Goal: Task Accomplishment & Management: Manage account settings

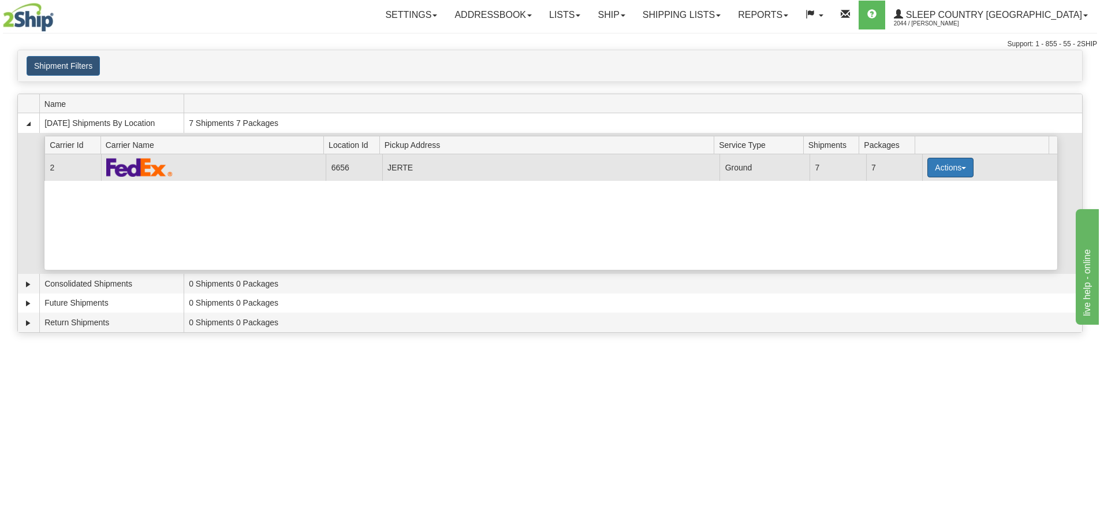
click at [952, 170] on button "Actions" at bounding box center [950, 168] width 46 height 20
click at [947, 165] on button "Actions" at bounding box center [950, 168] width 46 height 20
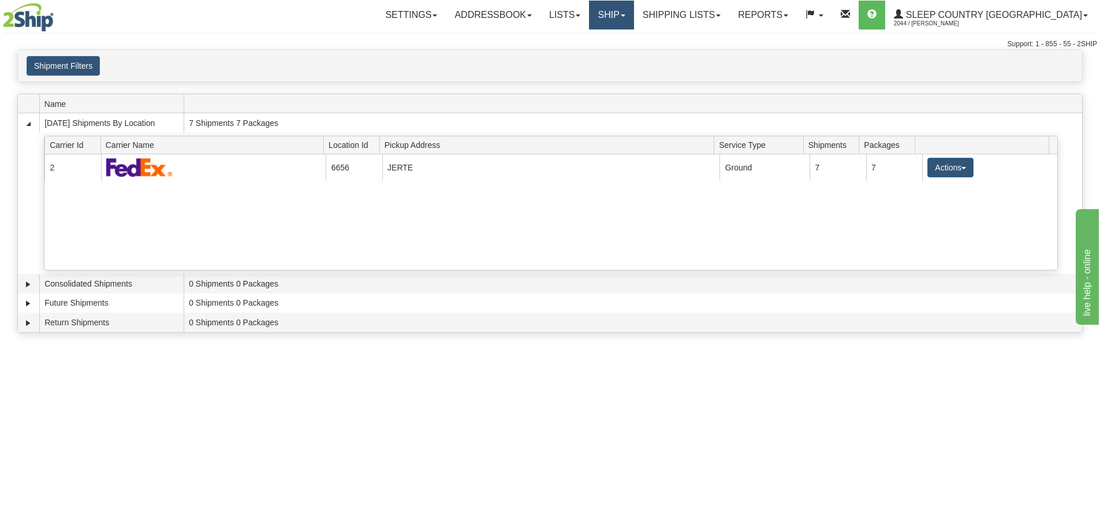
click at [633, 17] on link "Ship" at bounding box center [611, 15] width 44 height 29
click at [622, 52] on span "OnHold / Order Queue" at bounding box center [580, 55] width 81 height 9
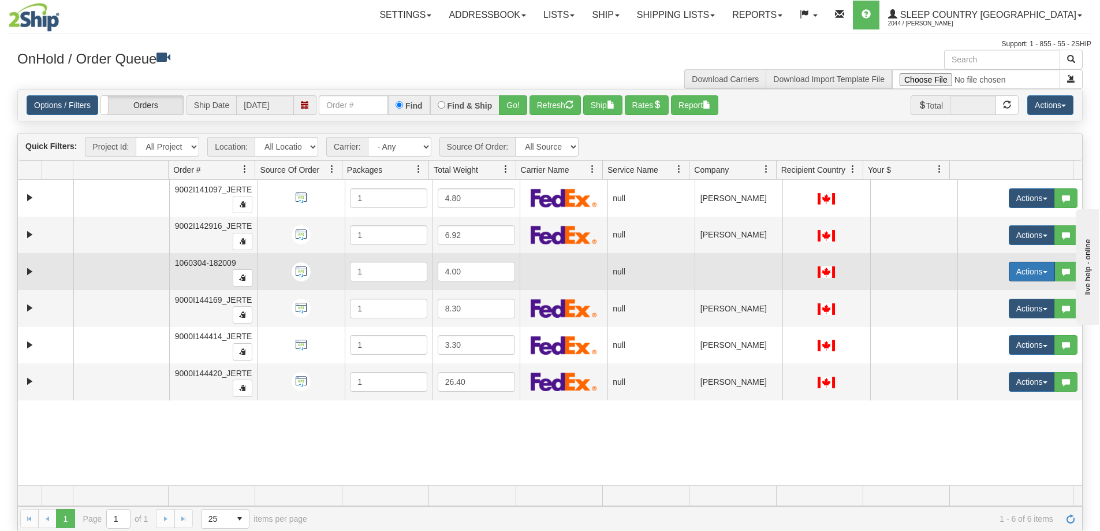
click at [997, 272] on td "Actions Open Refresh Rates Rate All Services Ship Delete Edit Items Aggregation…" at bounding box center [1019, 271] width 125 height 37
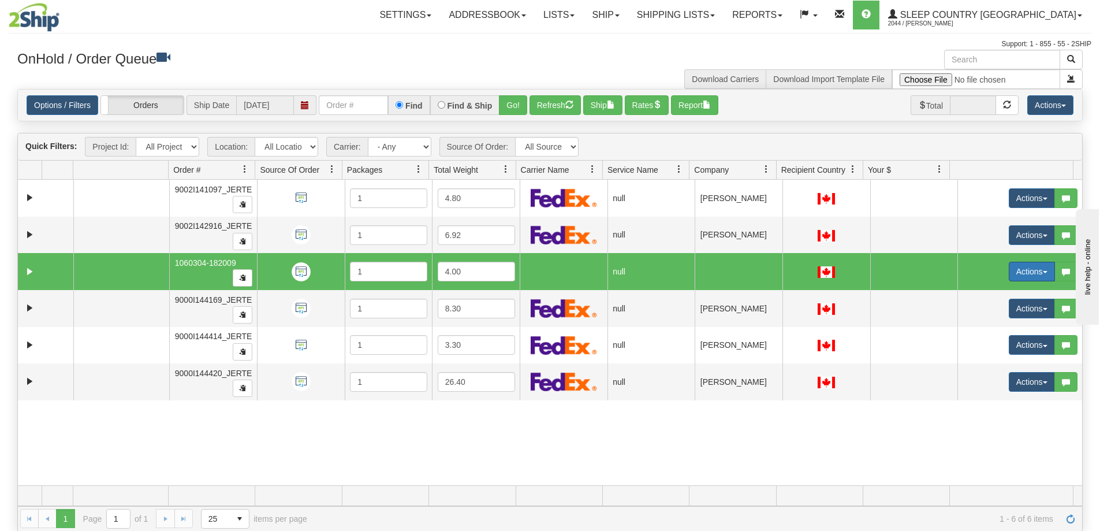
click at [1009, 268] on button "Actions" at bounding box center [1032, 272] width 46 height 20
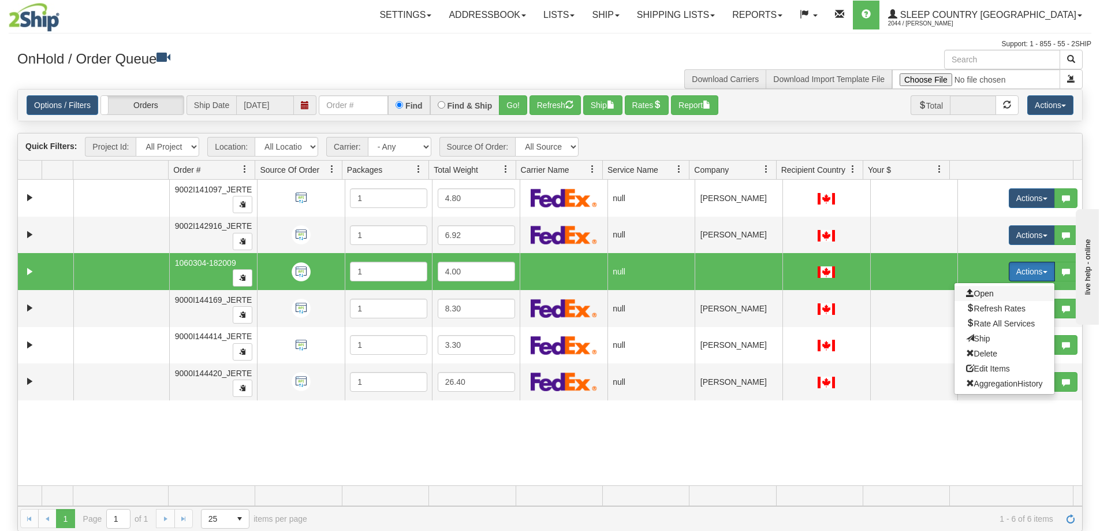
click at [969, 290] on span "Open" at bounding box center [980, 293] width 28 height 9
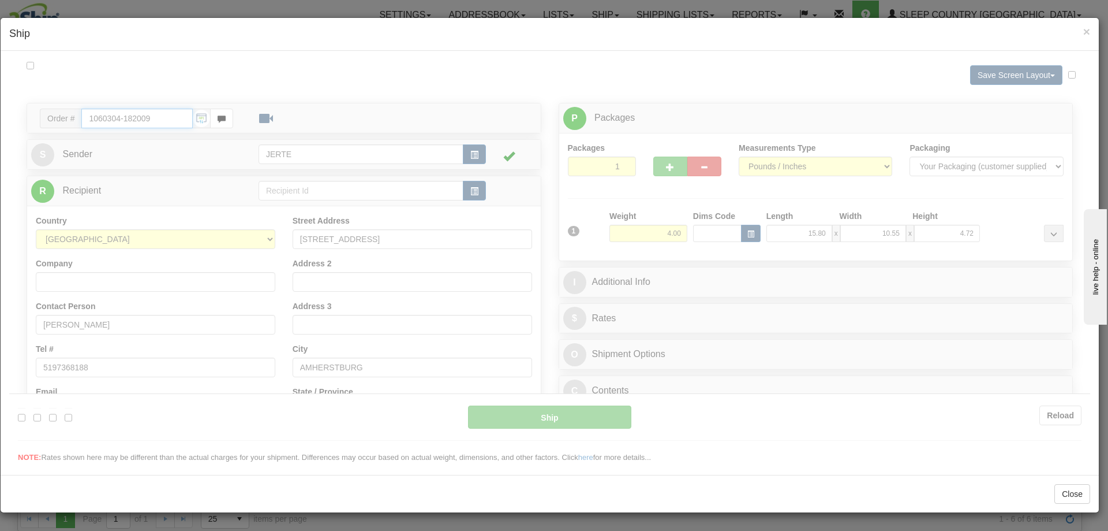
type input "15:53"
type input "16:00"
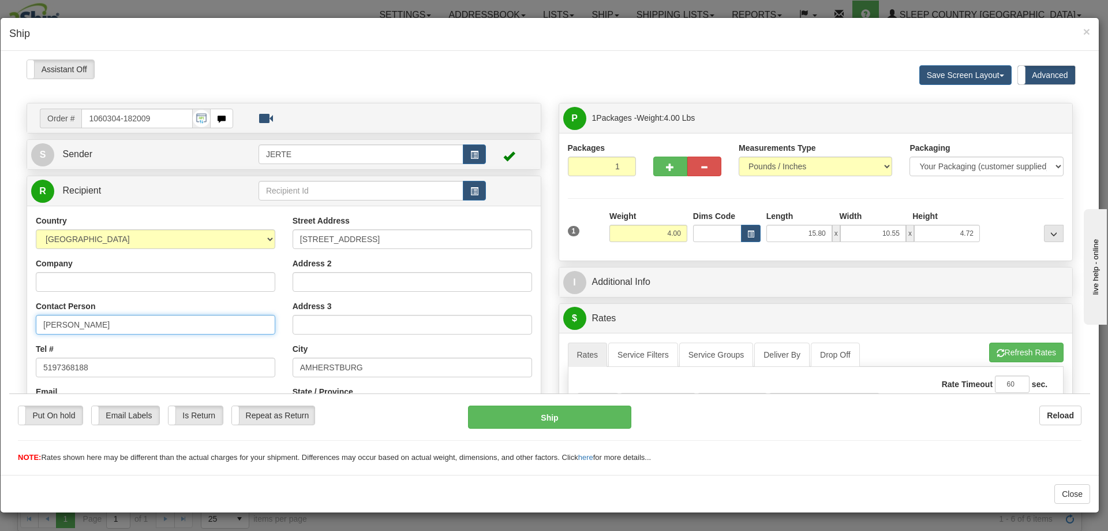
drag, startPoint x: 138, startPoint y: 319, endPoint x: 11, endPoint y: 327, distance: 127.3
click at [11, 327] on div "Please wait... Attention! Ok Add to Bidding... Preview Custom Documents Preview…" at bounding box center [549, 536] width 1081 height 954
click at [163, 118] on input "1060304-182009" at bounding box center [136, 118] width 111 height 20
drag, startPoint x: 163, startPoint y: 118, endPoint x: 68, endPoint y: 118, distance: 95.3
click at [68, 118] on div "Order # 1060304-182009" at bounding box center [136, 118] width 193 height 20
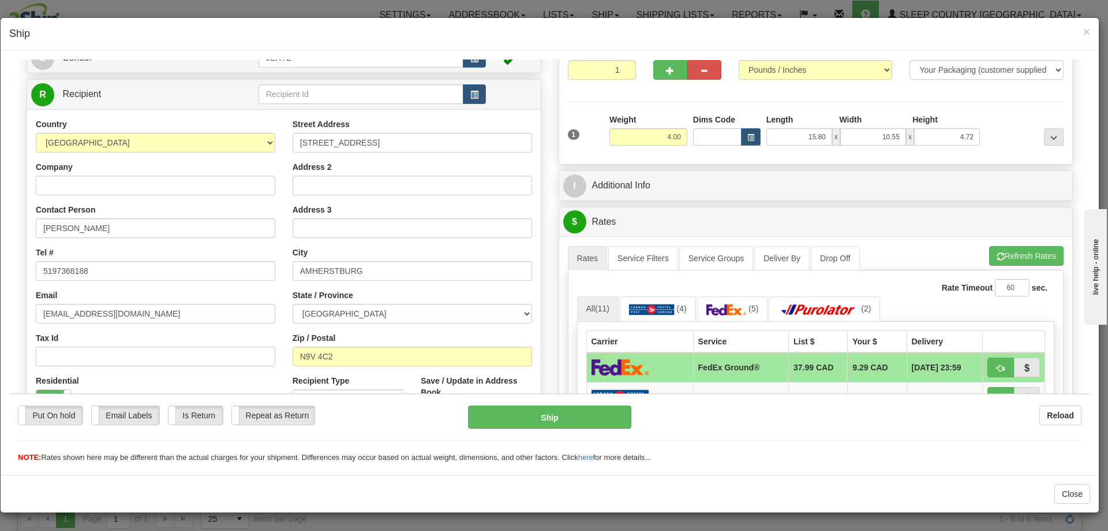
scroll to position [192, 0]
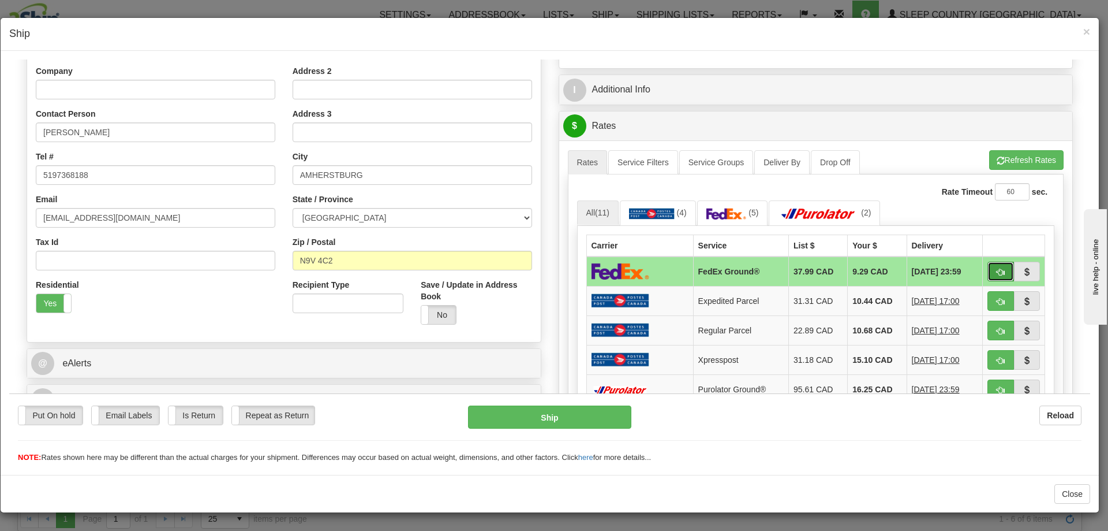
click at [996, 266] on button "button" at bounding box center [1001, 271] width 27 height 20
type input "92"
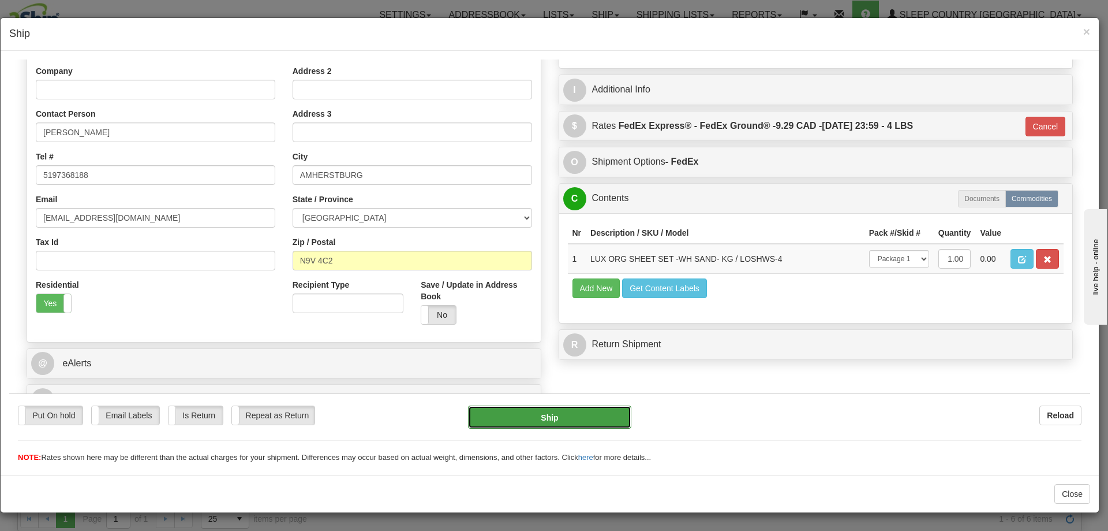
click at [569, 415] on button "Ship" at bounding box center [549, 416] width 163 height 23
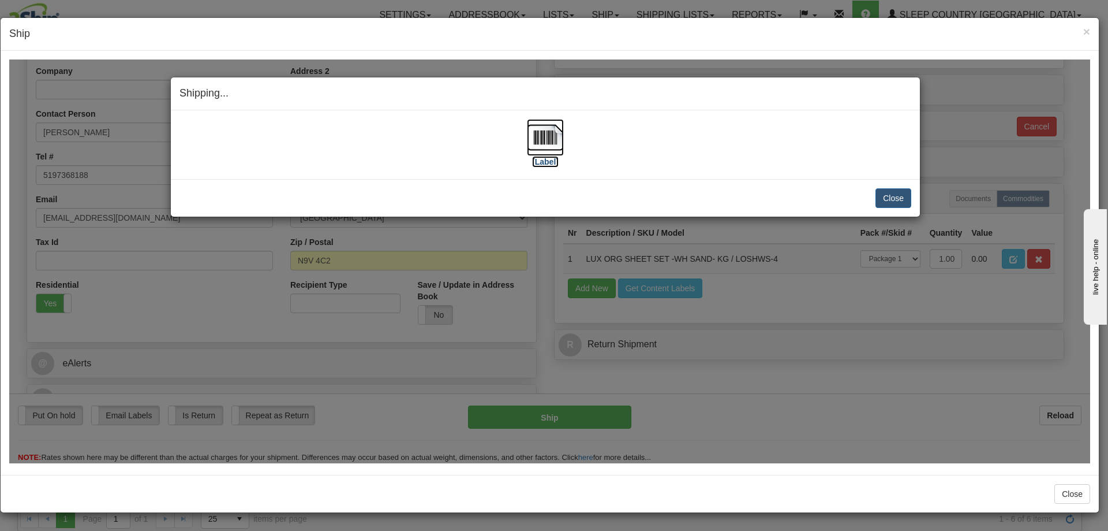
click at [551, 136] on img at bounding box center [545, 136] width 37 height 37
click at [895, 192] on button "Close" at bounding box center [894, 198] width 36 height 20
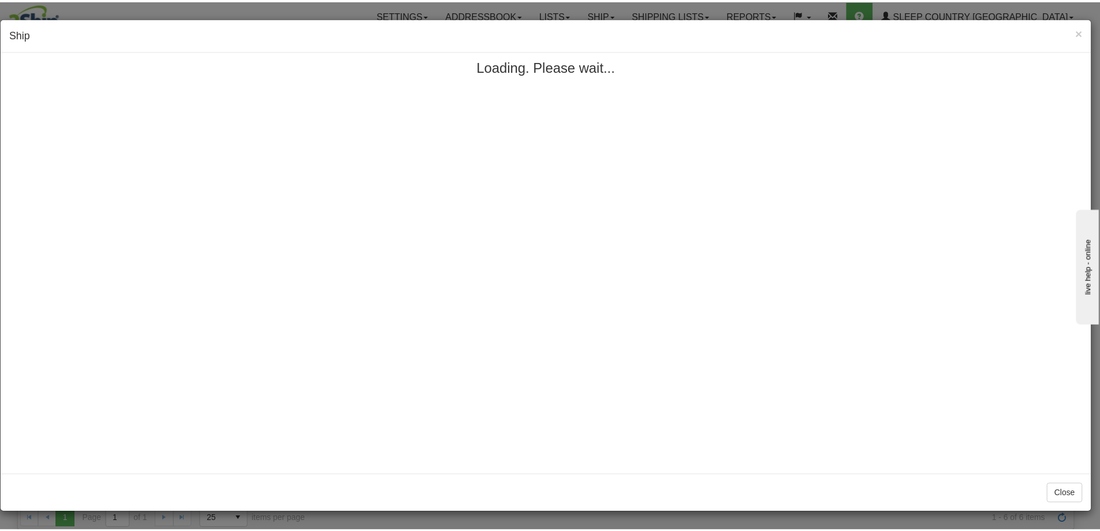
scroll to position [0, 0]
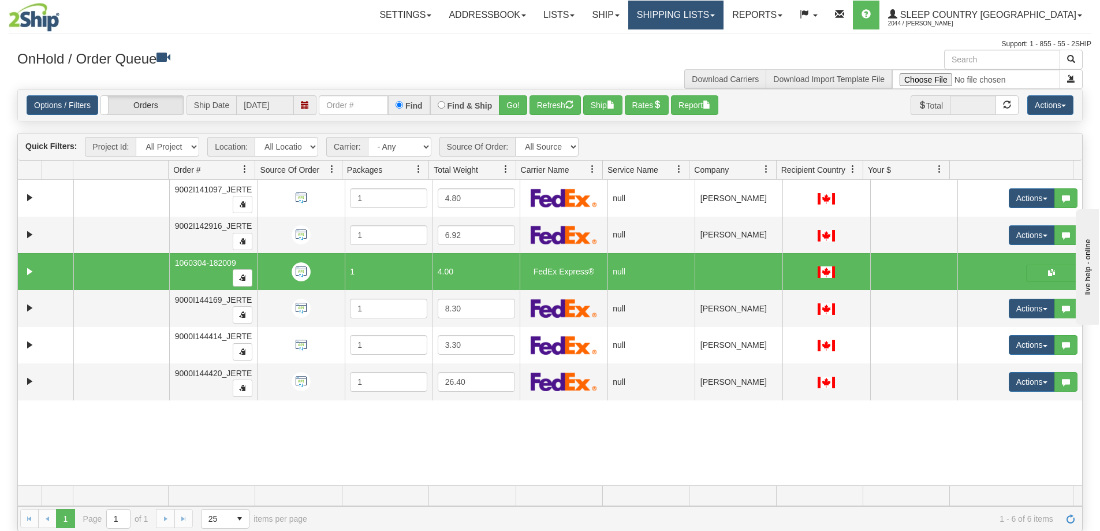
click at [695, 16] on link "Shipping lists" at bounding box center [675, 15] width 95 height 29
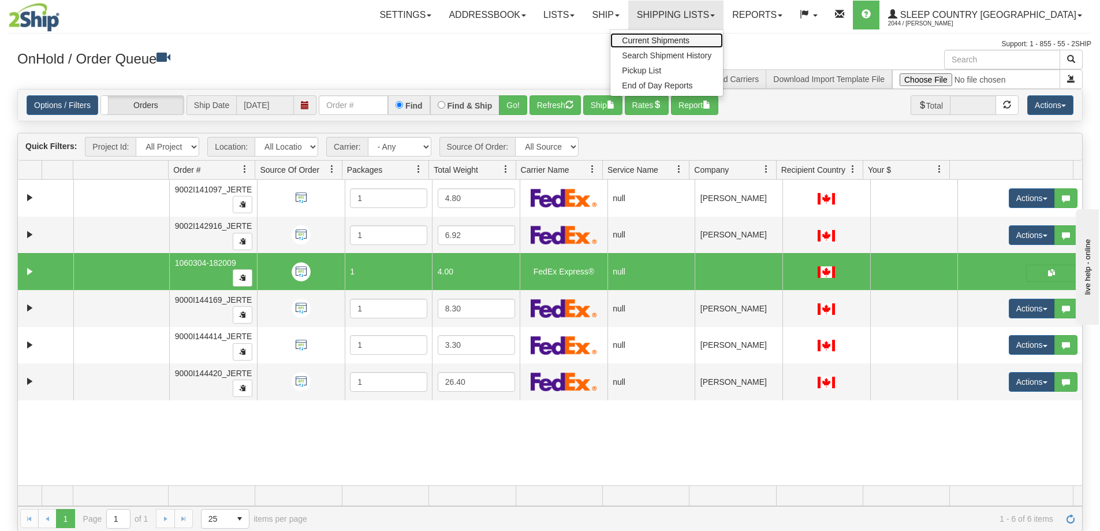
click at [689, 43] on span "Current Shipments" at bounding box center [656, 40] width 68 height 9
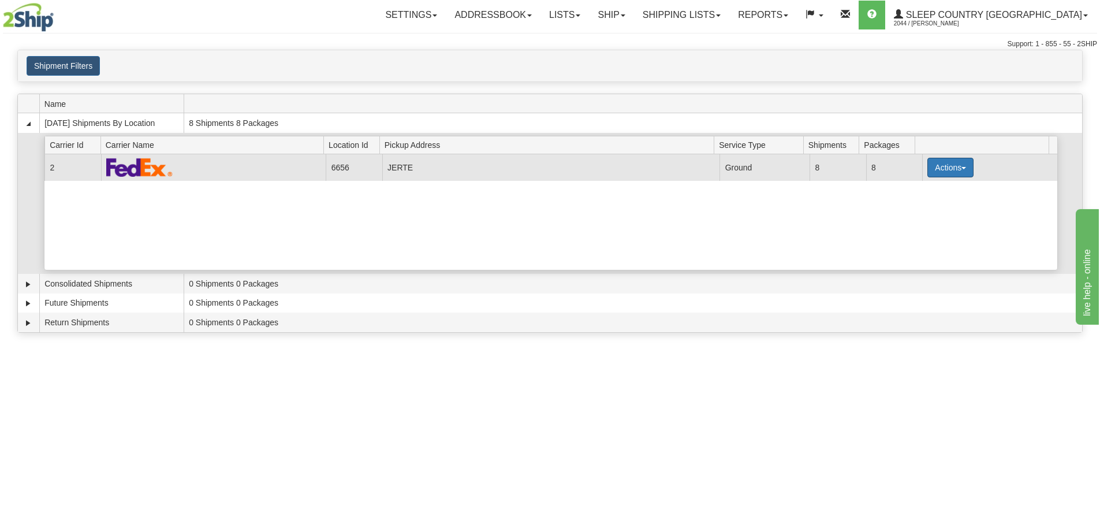
click at [942, 166] on button "Actions" at bounding box center [950, 168] width 46 height 20
click at [937, 220] on link "Pickup" at bounding box center [926, 219] width 92 height 15
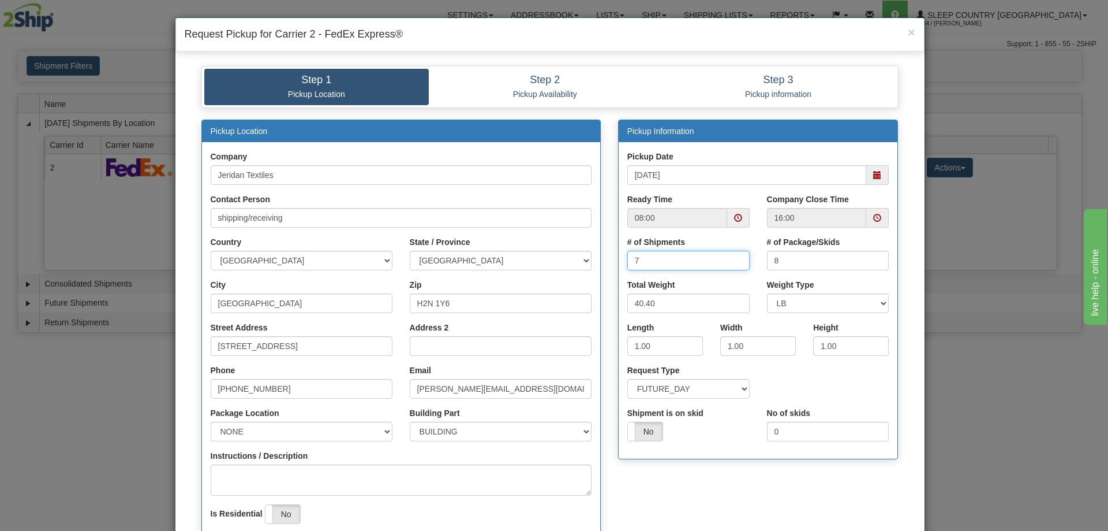
click at [733, 264] on input "7" at bounding box center [689, 261] width 122 height 20
click at [733, 264] on input "6" at bounding box center [689, 261] width 122 height 20
click at [733, 264] on input "5" at bounding box center [689, 261] width 122 height 20
click at [733, 264] on input "4" at bounding box center [689, 261] width 122 height 20
click at [733, 264] on input "3" at bounding box center [689, 261] width 122 height 20
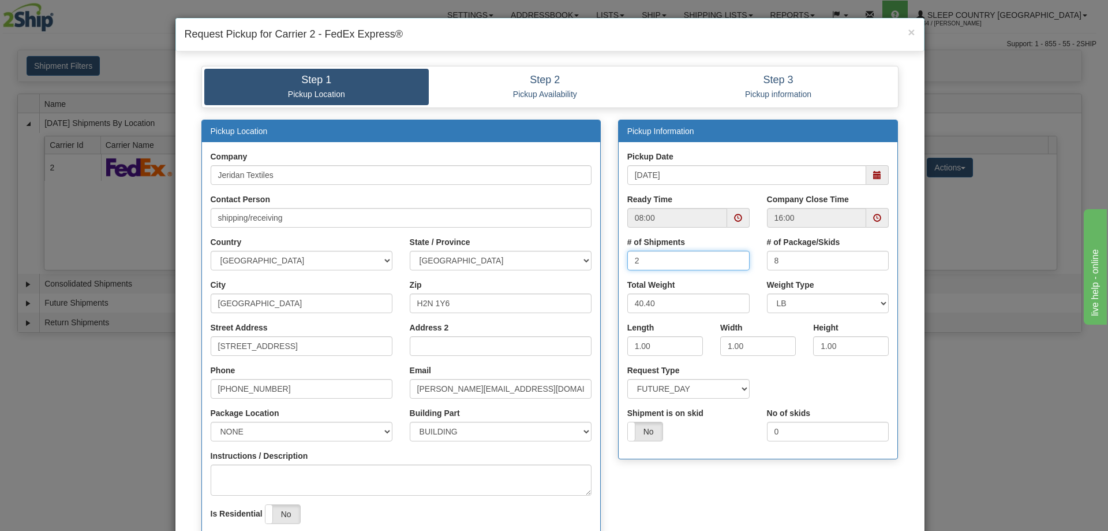
type input "2"
click at [733, 264] on input "2" at bounding box center [689, 261] width 122 height 20
click at [874, 261] on input "7" at bounding box center [828, 261] width 122 height 20
click at [874, 261] on input "6" at bounding box center [828, 261] width 122 height 20
click at [874, 261] on input "5" at bounding box center [828, 261] width 122 height 20
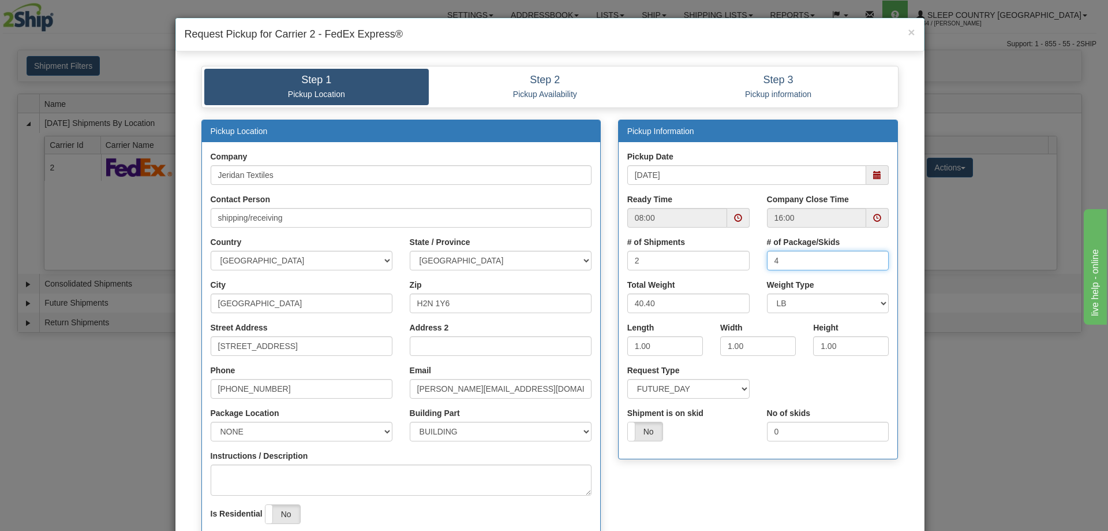
click at [874, 261] on input "4" at bounding box center [828, 261] width 122 height 20
click at [874, 261] on input "3" at bounding box center [828, 261] width 122 height 20
type input "2"
click at [874, 261] on input "2" at bounding box center [828, 261] width 122 height 20
click at [874, 174] on span at bounding box center [877, 175] width 8 height 8
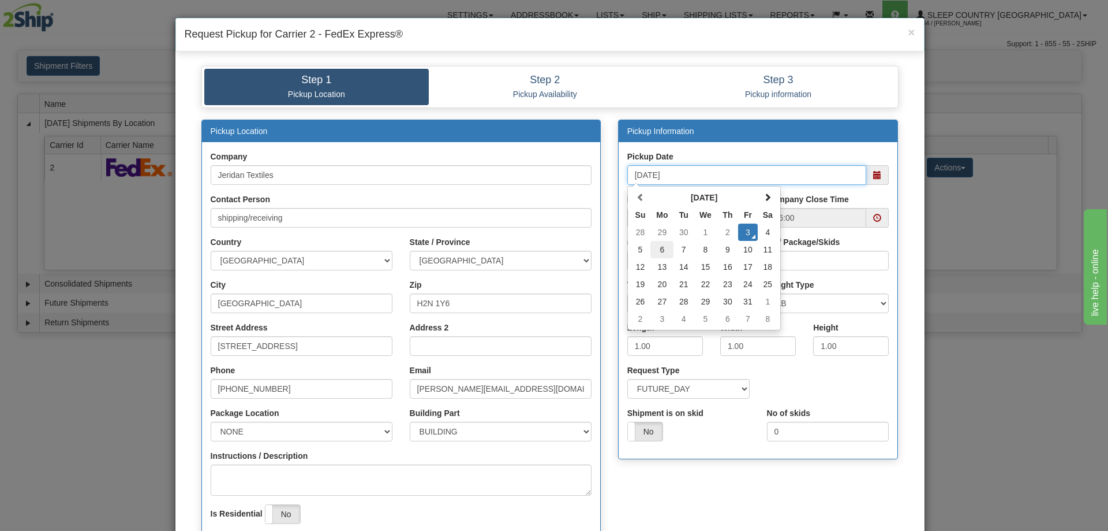
click at [654, 253] on td "6" at bounding box center [662, 249] width 23 height 17
type input "10/06/2025"
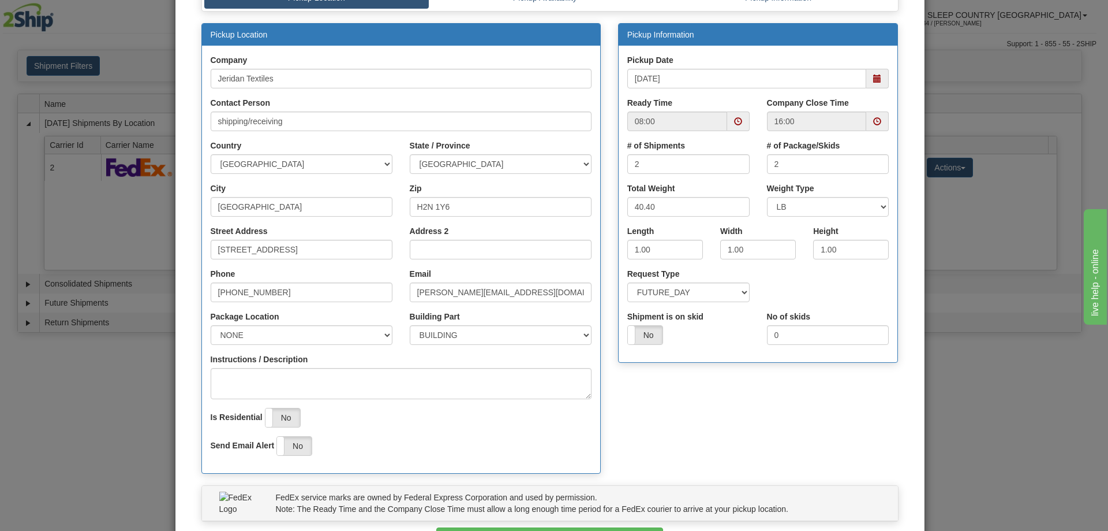
scroll to position [177, 0]
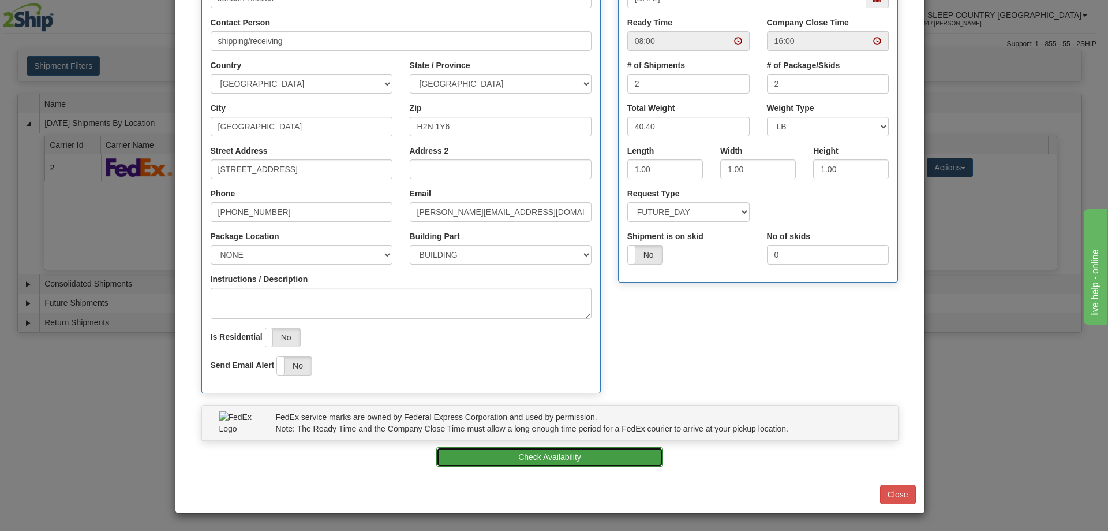
click at [647, 456] on button "Check Availability" at bounding box center [549, 457] width 227 height 20
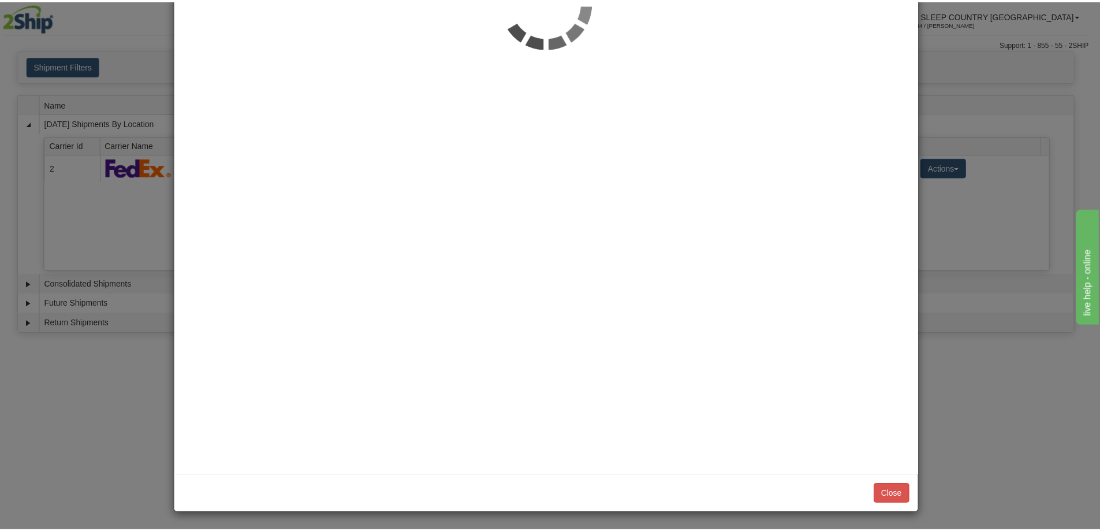
scroll to position [0, 0]
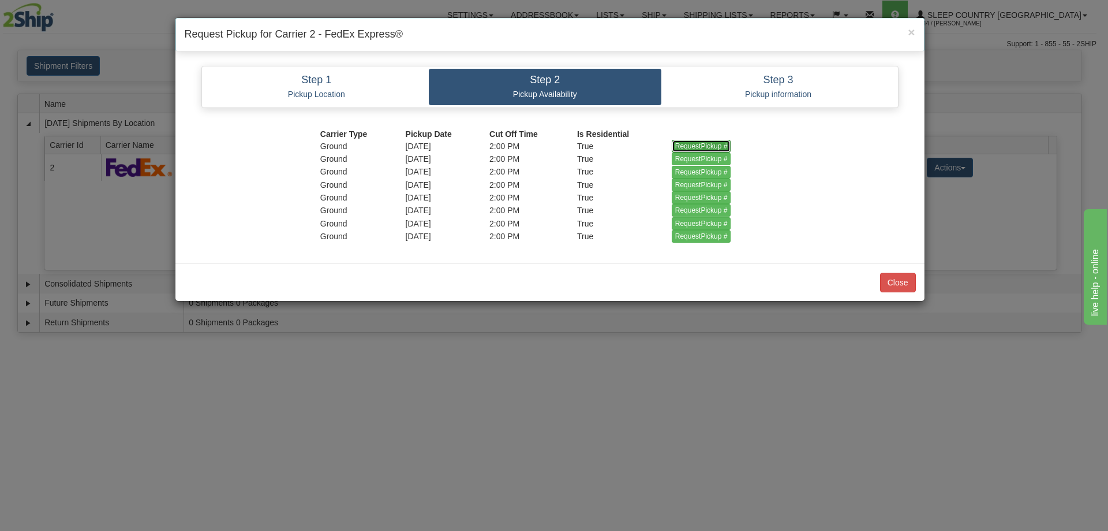
click at [711, 141] on input "RequestPickup #" at bounding box center [701, 146] width 59 height 13
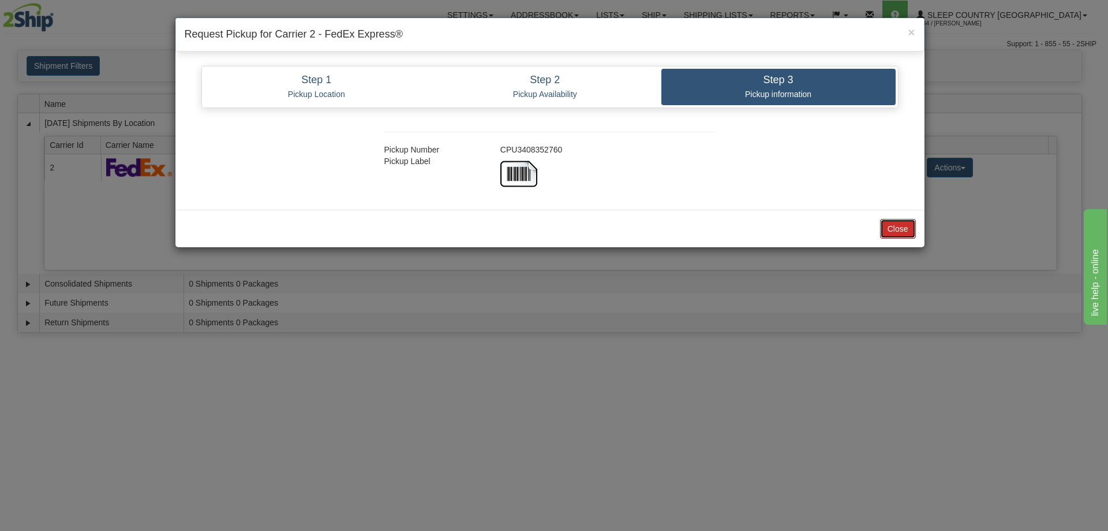
drag, startPoint x: 901, startPoint y: 229, endPoint x: 913, endPoint y: 180, distance: 50.5
click at [901, 228] on button "Close" at bounding box center [898, 229] width 36 height 20
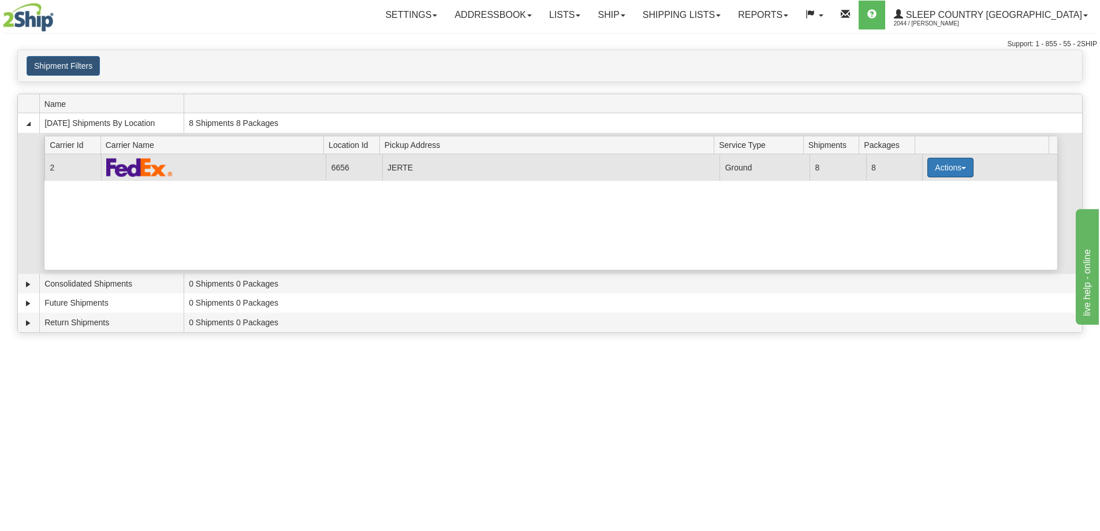
click at [931, 165] on button "Actions" at bounding box center [950, 168] width 46 height 20
click at [920, 199] on link "Close" at bounding box center [926, 204] width 92 height 15
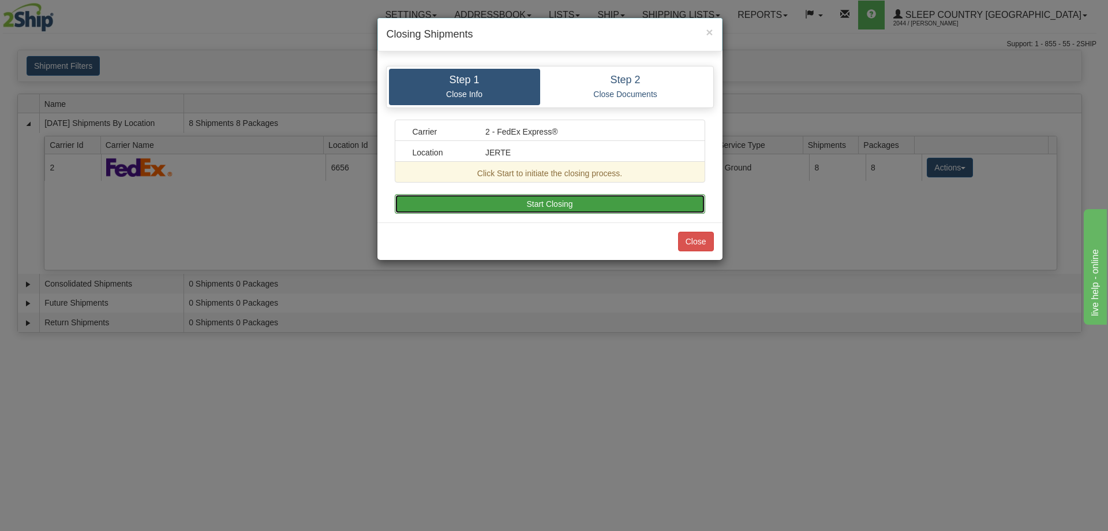
click at [670, 196] on button "Start Closing" at bounding box center [550, 204] width 311 height 20
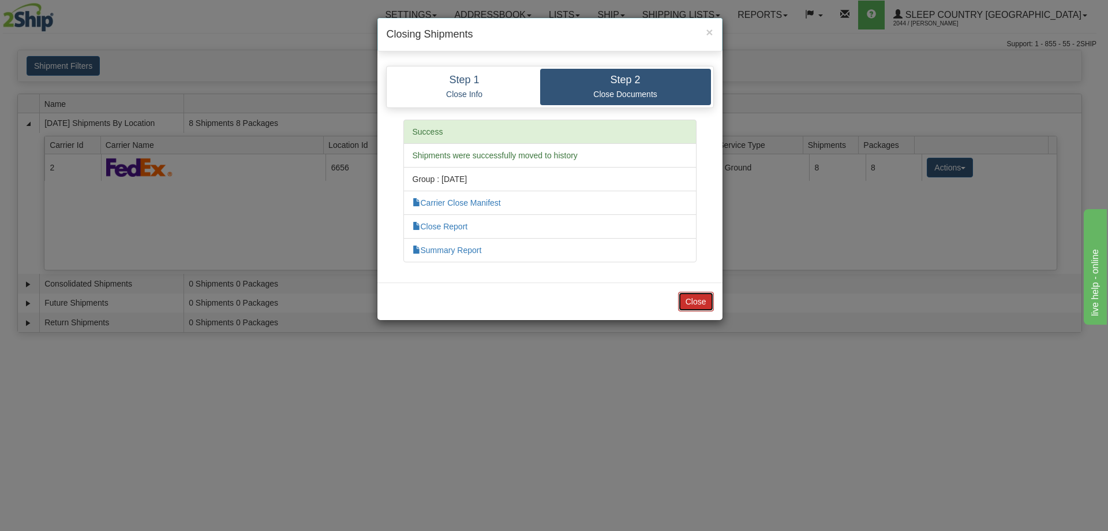
click at [693, 298] on button "Close" at bounding box center [696, 302] width 36 height 20
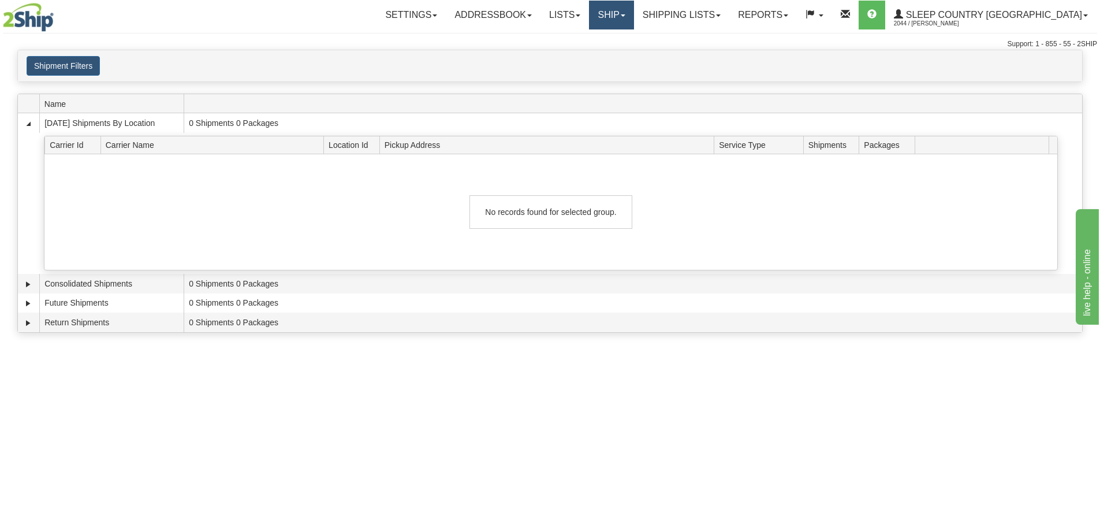
click at [633, 20] on link "Ship" at bounding box center [611, 15] width 44 height 29
click at [689, 19] on link "Shipping lists" at bounding box center [681, 15] width 95 height 29
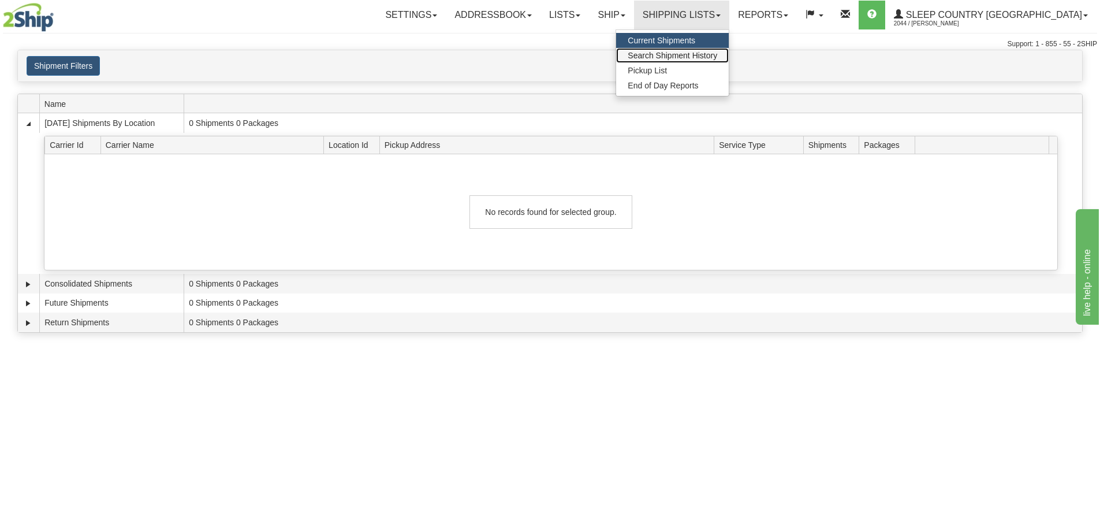
click at [693, 58] on span "Search Shipment History" at bounding box center [672, 55] width 89 height 9
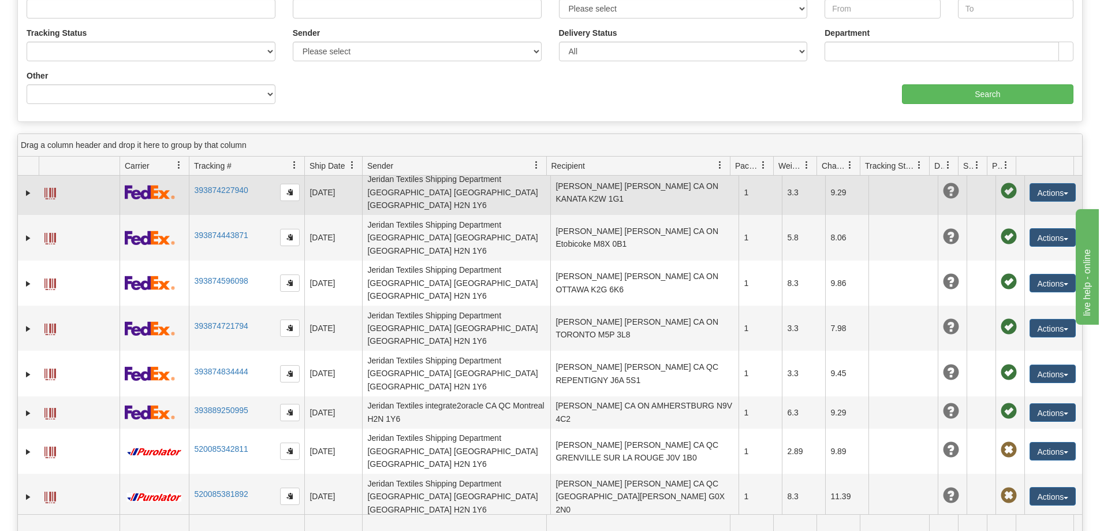
scroll to position [192, 0]
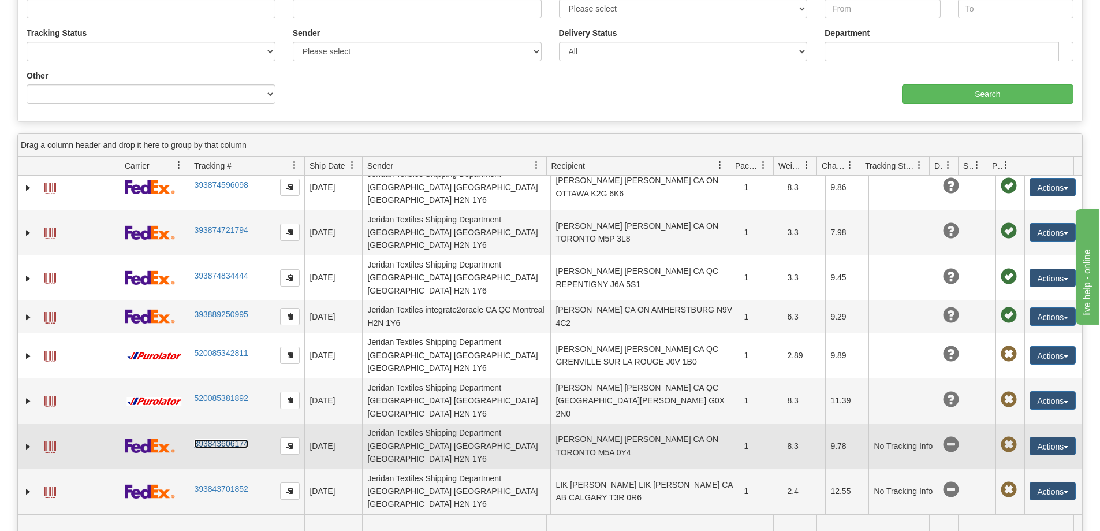
click at [225, 439] on link "393843606174" at bounding box center [221, 443] width 54 height 9
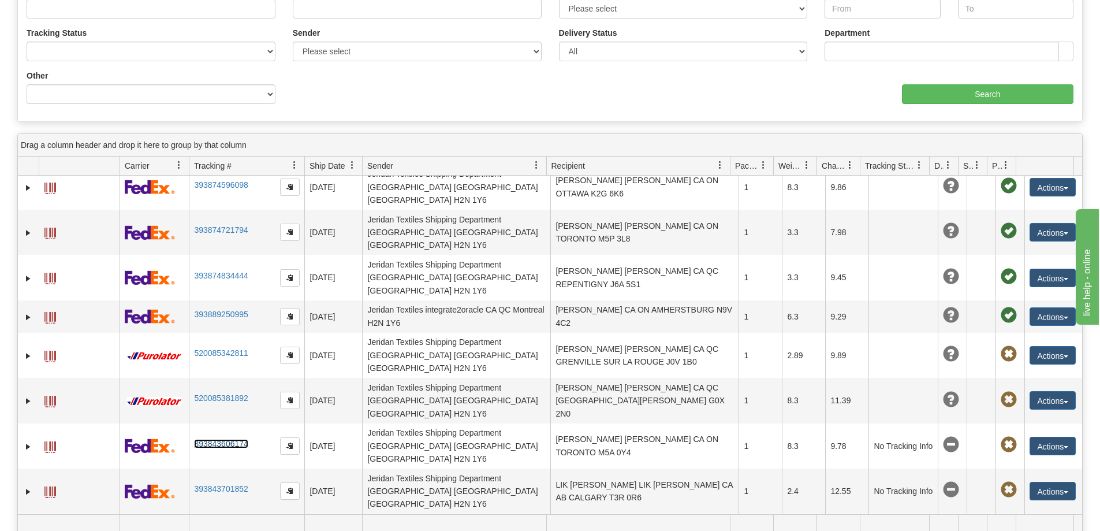
scroll to position [0, 0]
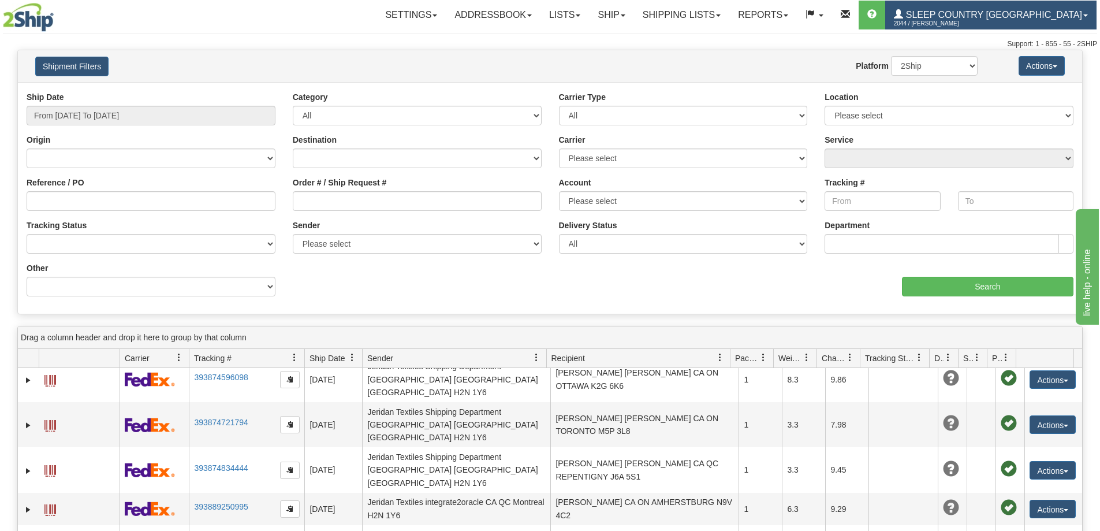
click at [980, 20] on span "2044 / [PERSON_NAME]" at bounding box center [937, 24] width 87 height 12
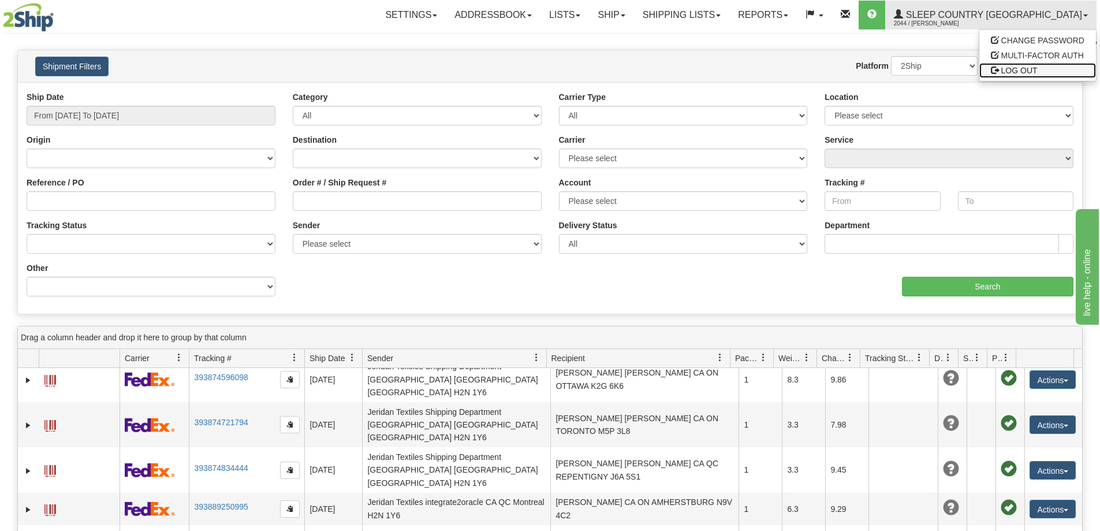
click at [1018, 73] on span "LOG OUT" at bounding box center [1019, 70] width 36 height 9
